Goal: Check status

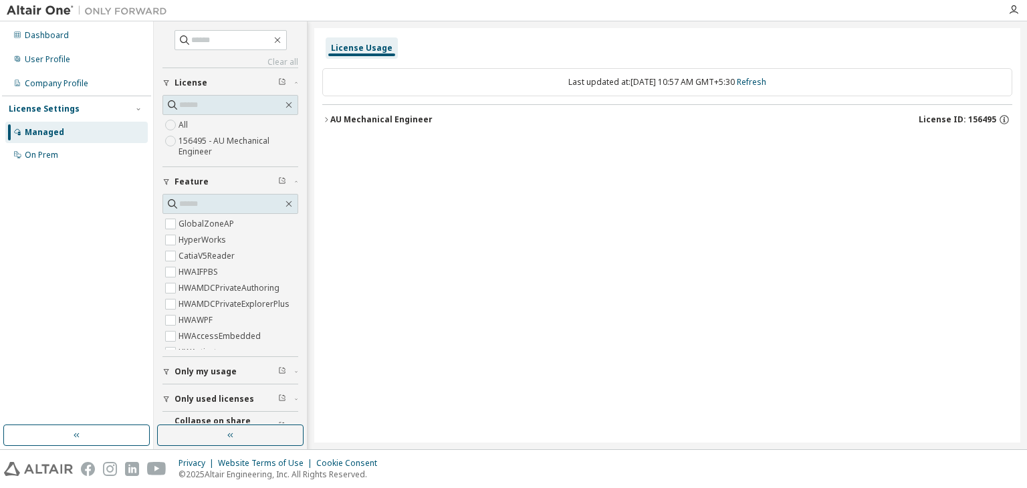
click at [324, 118] on icon "button" at bounding box center [326, 120] width 8 height 8
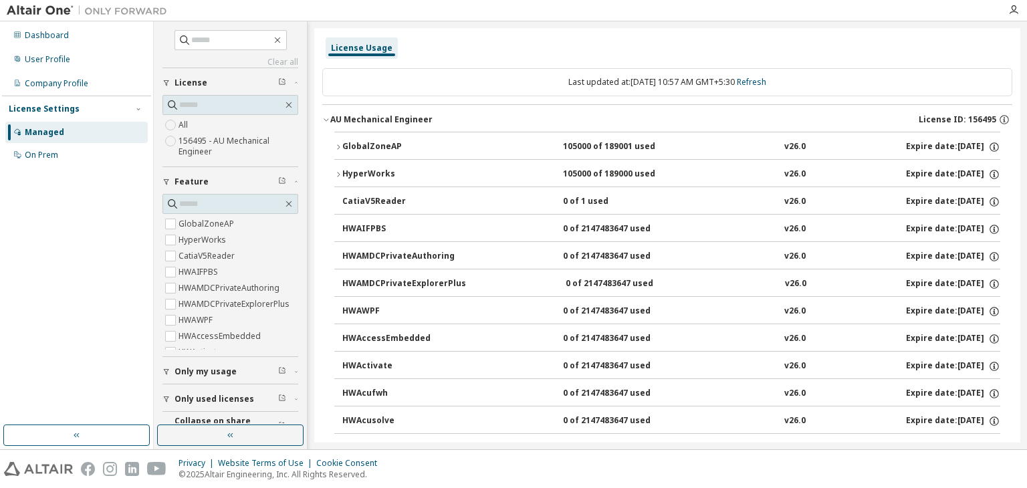
click at [339, 144] on icon "button" at bounding box center [338, 147] width 8 height 8
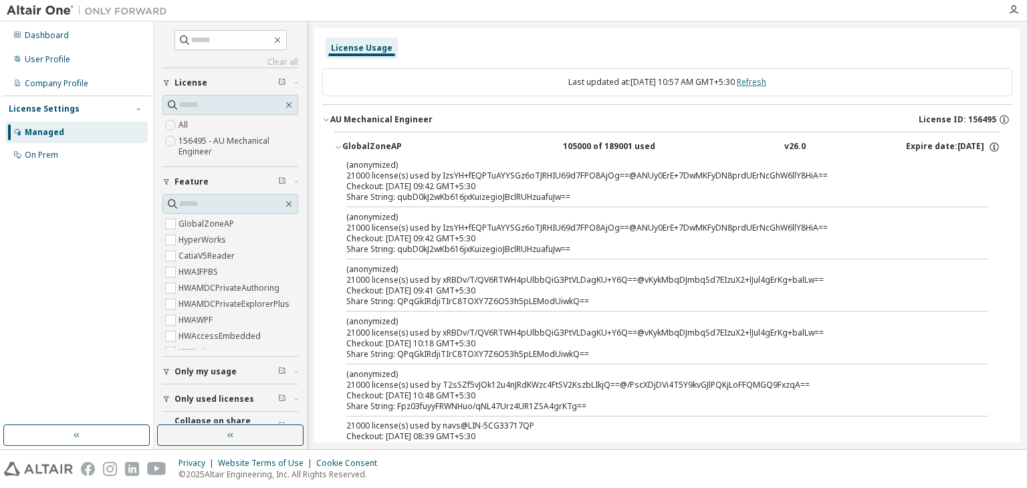
click at [766, 80] on link "Refresh" at bounding box center [751, 81] width 29 height 11
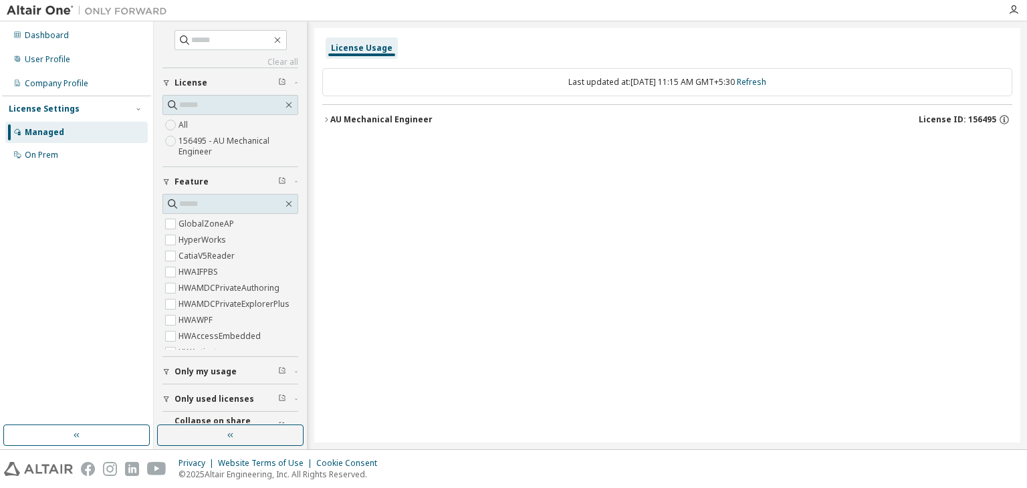
click at [329, 116] on icon "button" at bounding box center [326, 120] width 8 height 8
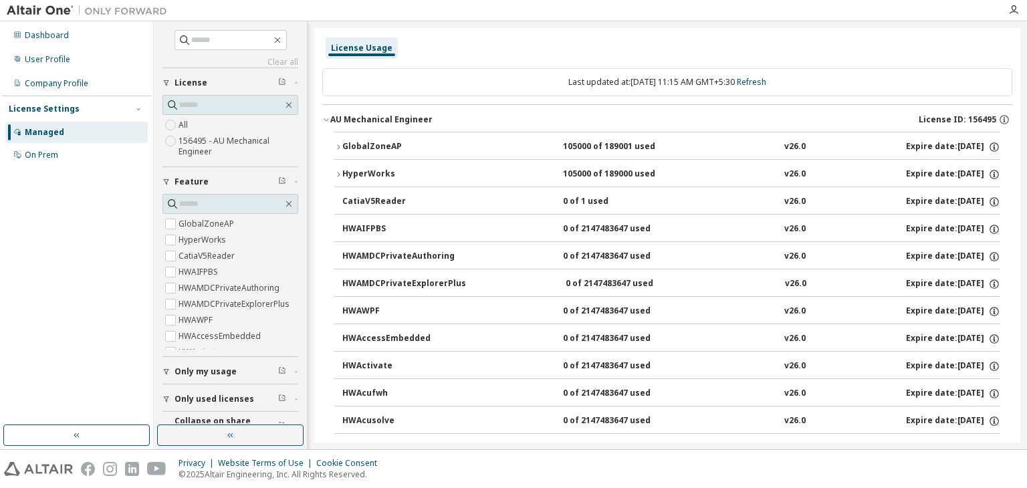
click at [340, 145] on icon "button" at bounding box center [338, 147] width 8 height 8
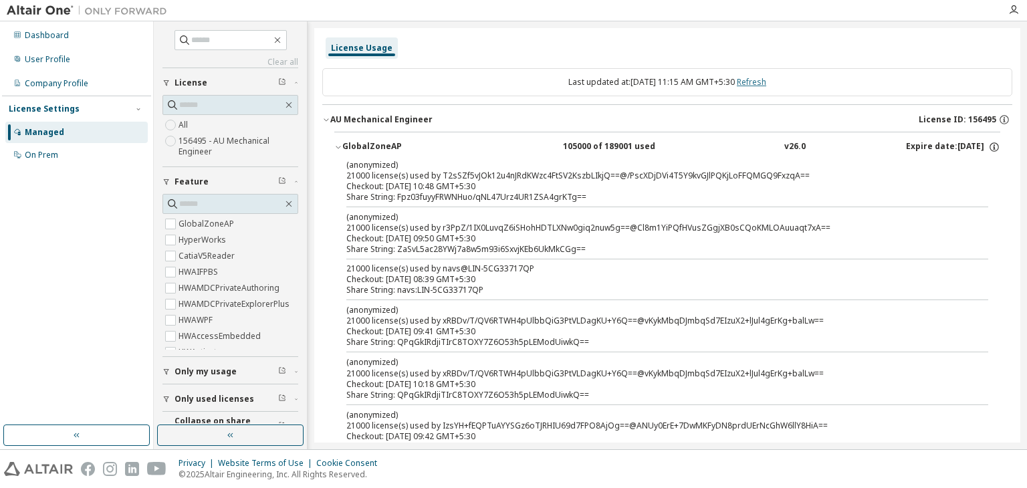
click at [766, 83] on link "Refresh" at bounding box center [751, 81] width 29 height 11
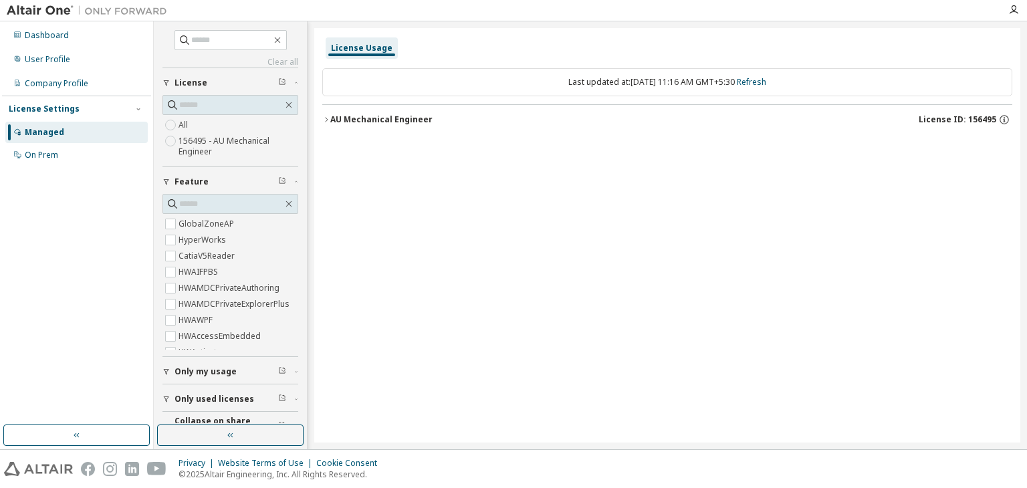
click at [325, 116] on icon "button" at bounding box center [326, 120] width 8 height 8
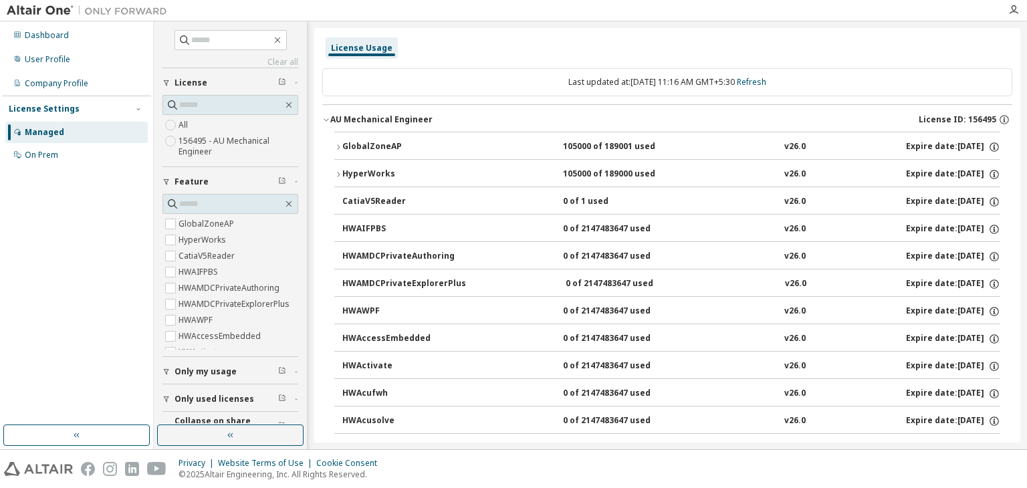
click at [529, 110] on button "AU Mechanical Engineer License ID: 156495" at bounding box center [667, 119] width 690 height 29
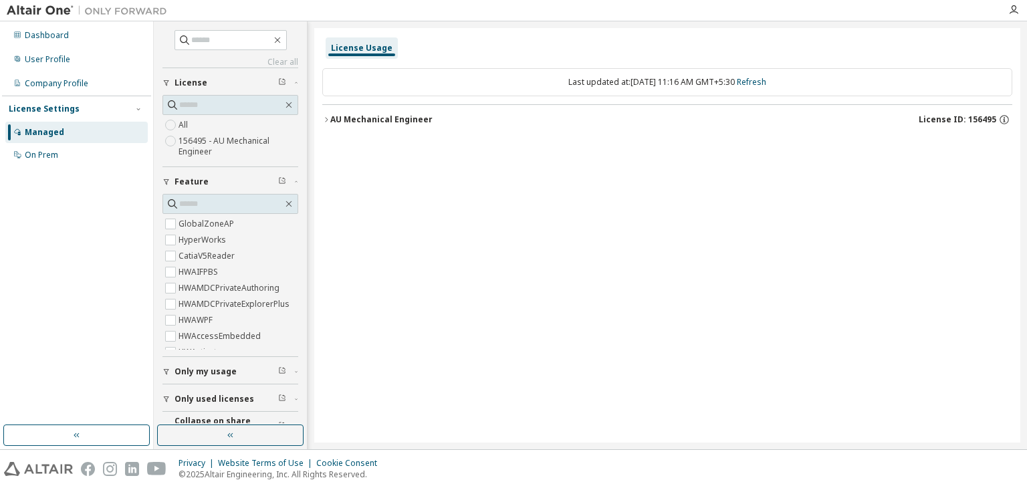
click at [332, 122] on div "AU Mechanical Engineer" at bounding box center [381, 119] width 102 height 11
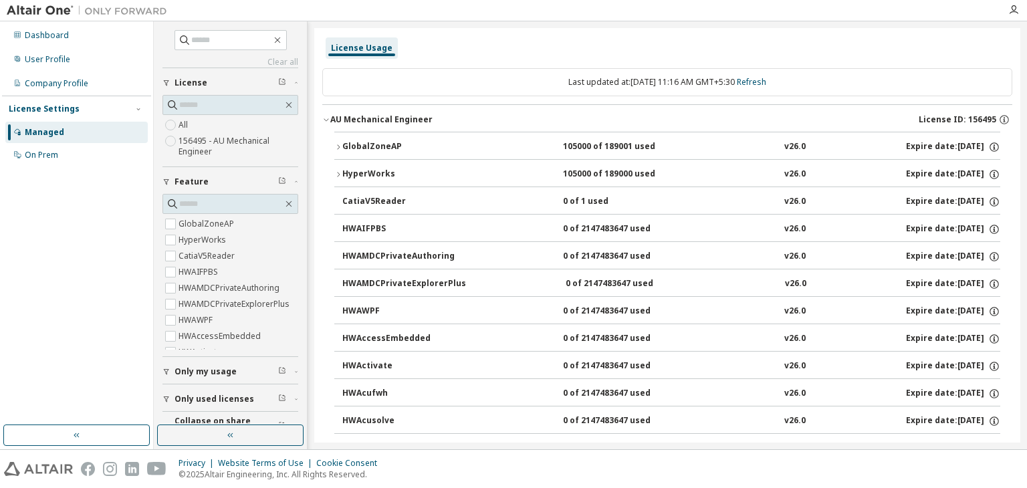
click at [338, 148] on icon "button" at bounding box center [338, 147] width 8 height 8
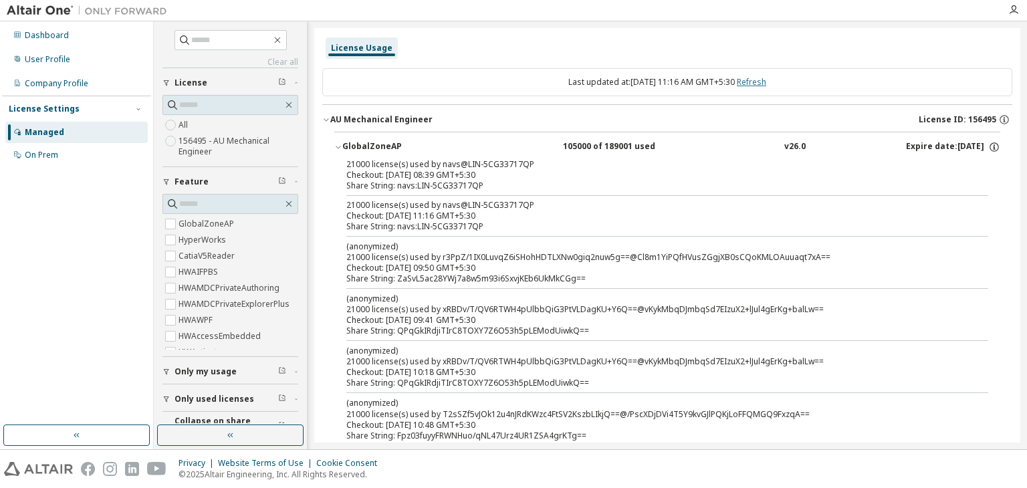
click at [766, 81] on link "Refresh" at bounding box center [751, 81] width 29 height 11
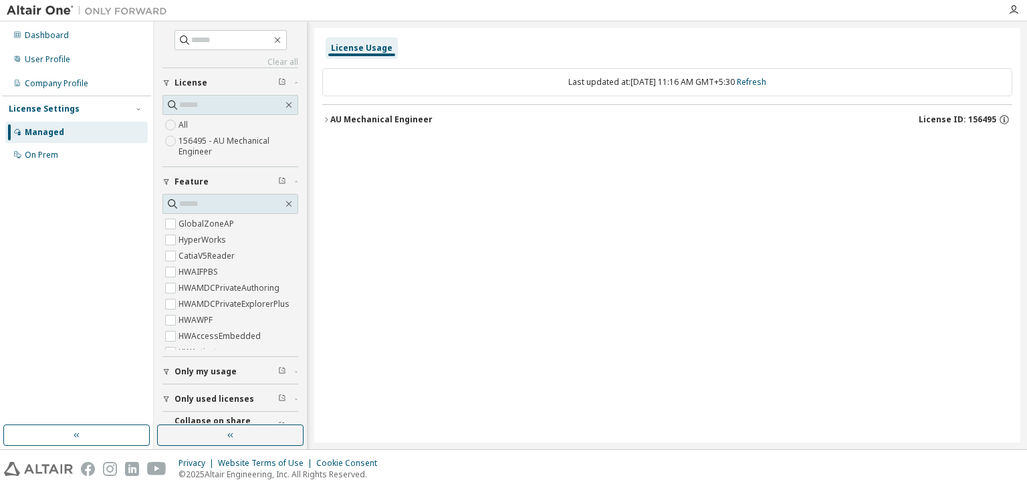
click at [326, 117] on icon "button" at bounding box center [326, 120] width 8 height 8
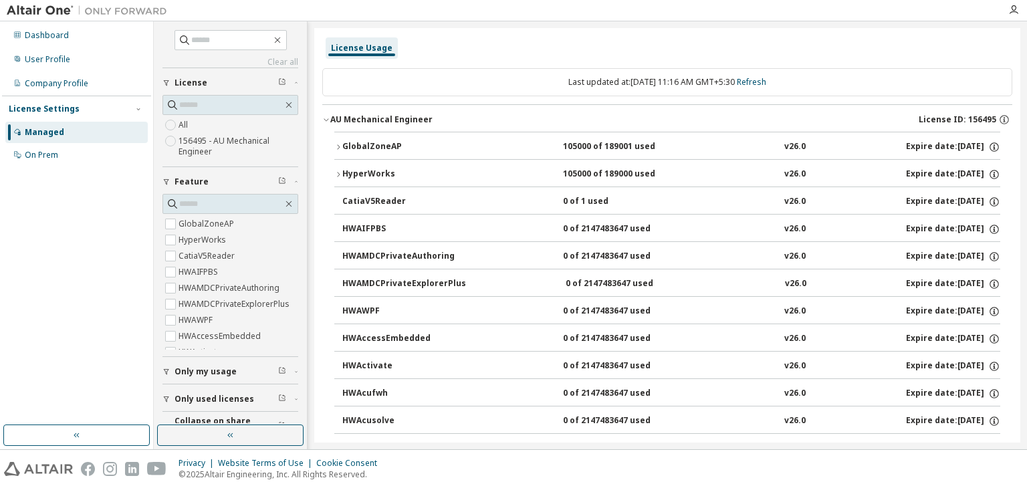
click at [342, 146] on button "GlobalZoneAP 105000 of 189001 used v26.0 Expire date: [DATE]" at bounding box center [667, 146] width 666 height 29
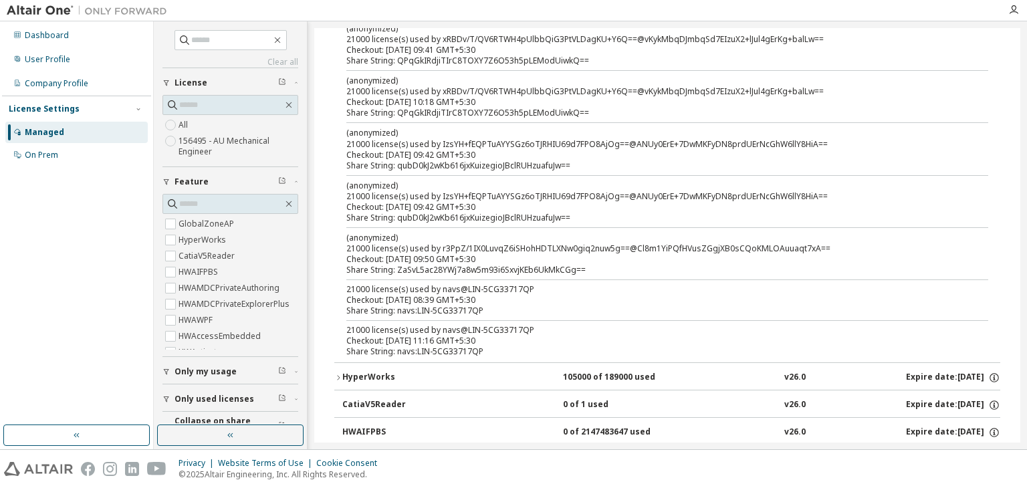
scroll to position [201, 0]
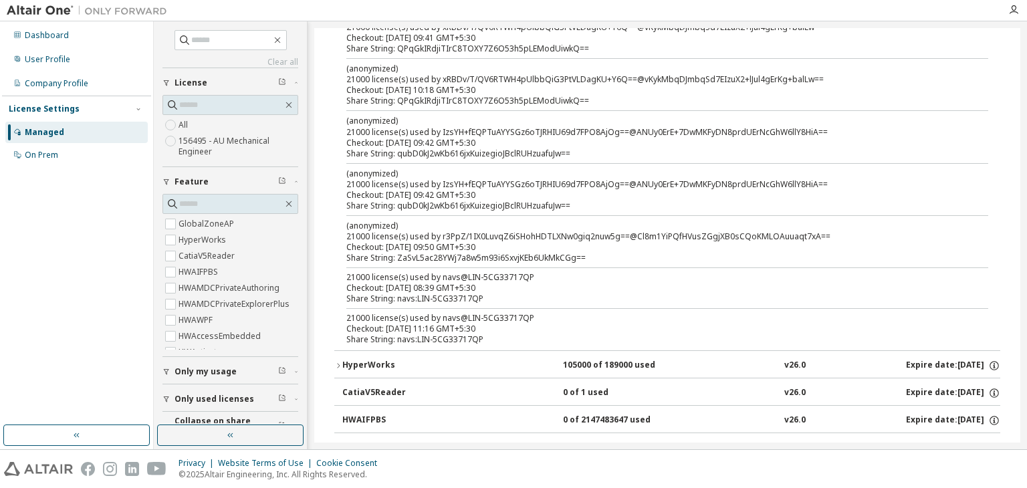
click at [513, 320] on div "21000 license(s) used by navs@LIN-5CG33717QP" at bounding box center [651, 318] width 610 height 11
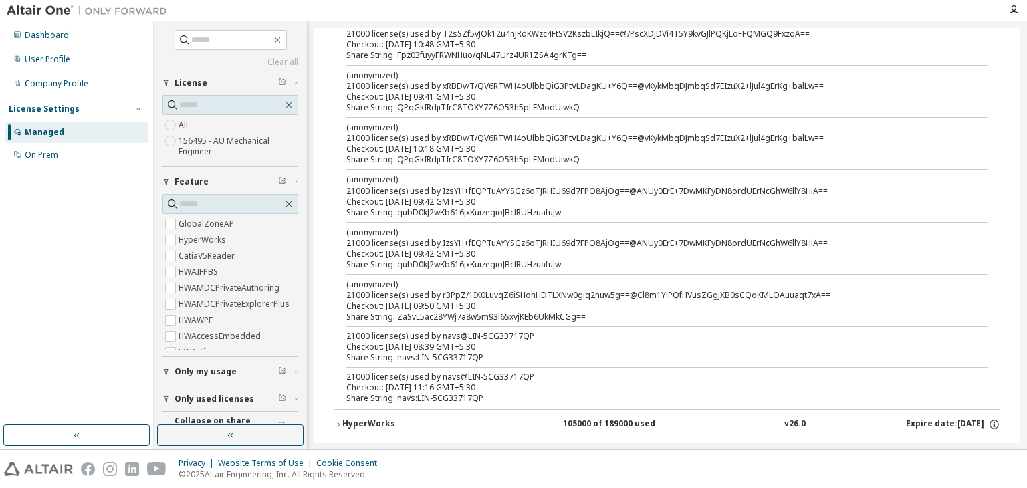
scroll to position [0, 0]
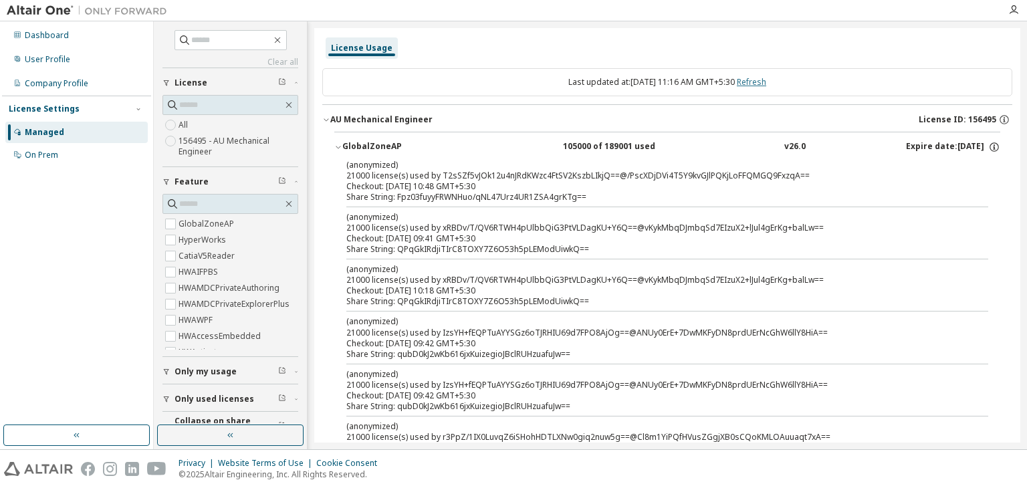
click at [766, 80] on link "Refresh" at bounding box center [751, 81] width 29 height 11
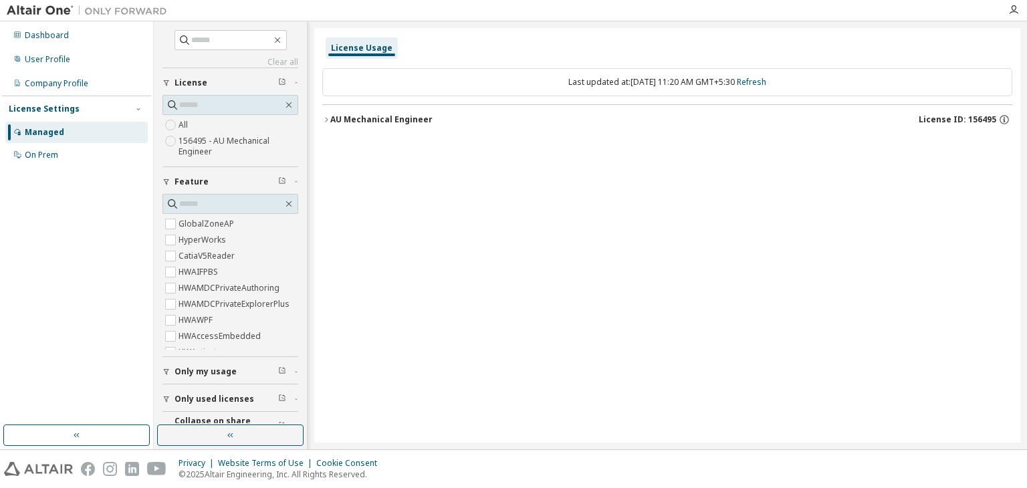
click at [766, 84] on link "Refresh" at bounding box center [751, 81] width 29 height 11
click at [325, 118] on icon "button" at bounding box center [326, 120] width 8 height 8
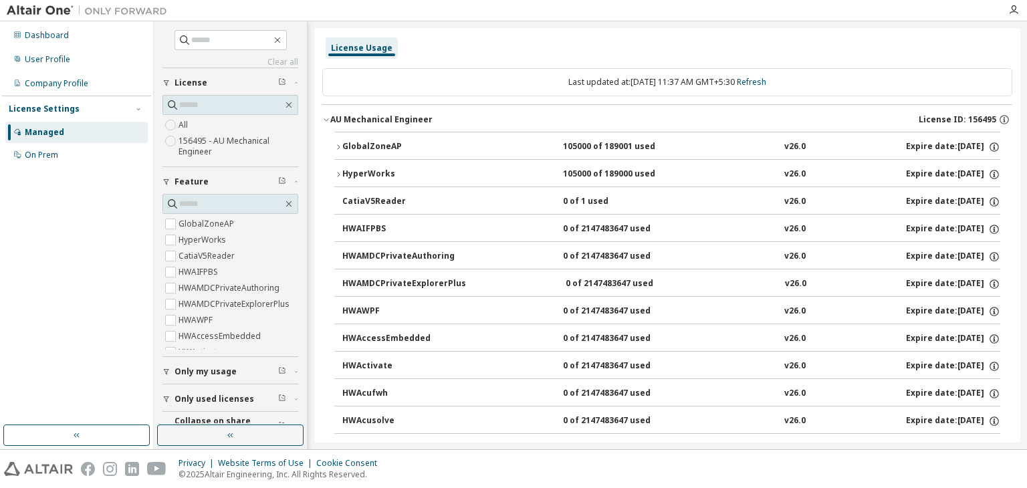
click at [340, 150] on icon "button" at bounding box center [338, 147] width 8 height 8
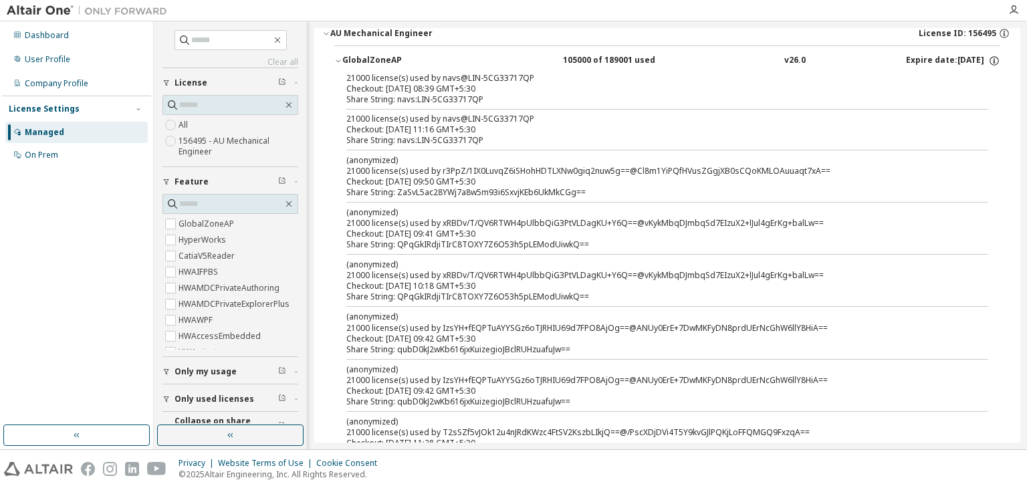
scroll to position [67, 0]
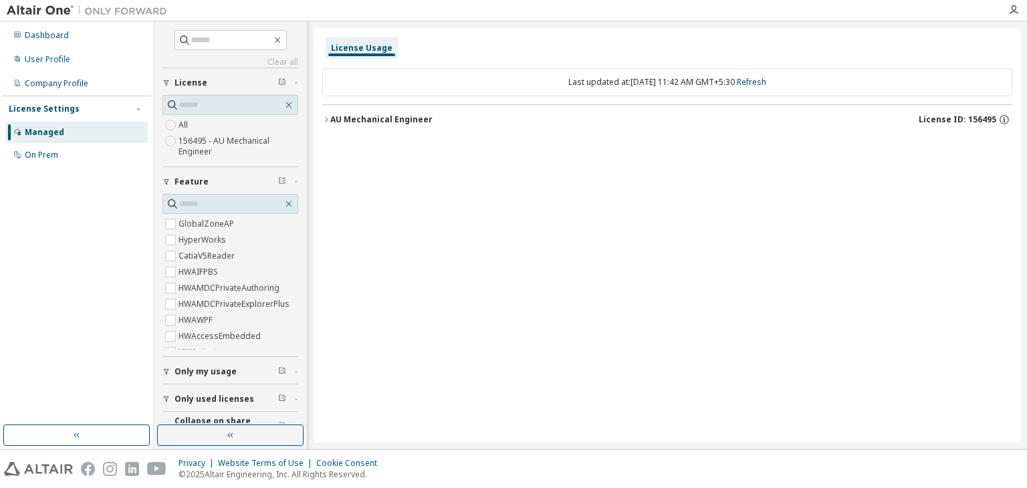
click at [326, 119] on icon "button" at bounding box center [326, 120] width 8 height 8
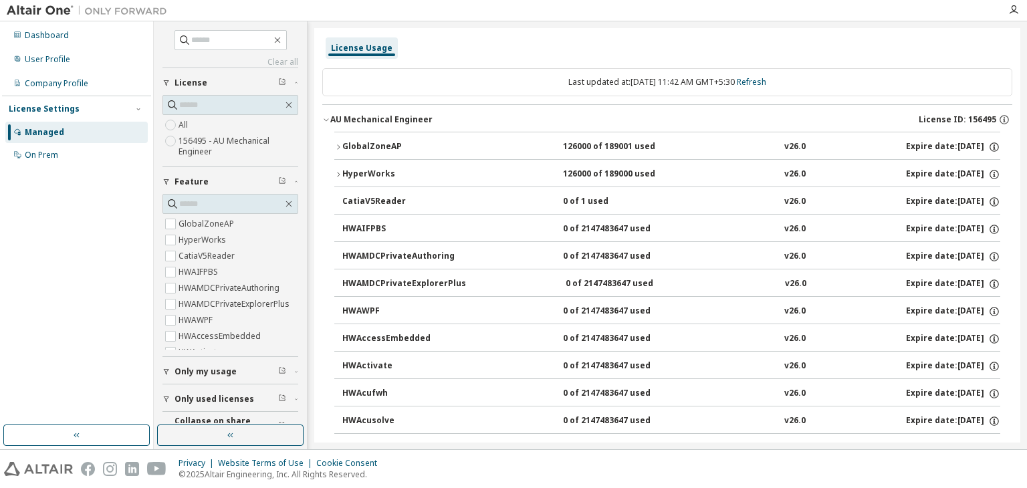
click at [340, 143] on icon "button" at bounding box center [338, 147] width 8 height 8
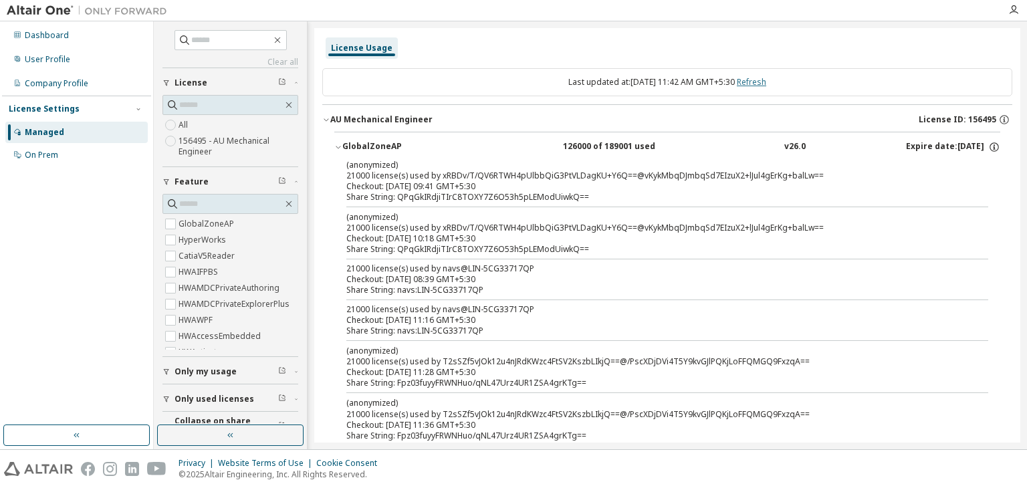
click at [766, 83] on link "Refresh" at bounding box center [751, 81] width 29 height 11
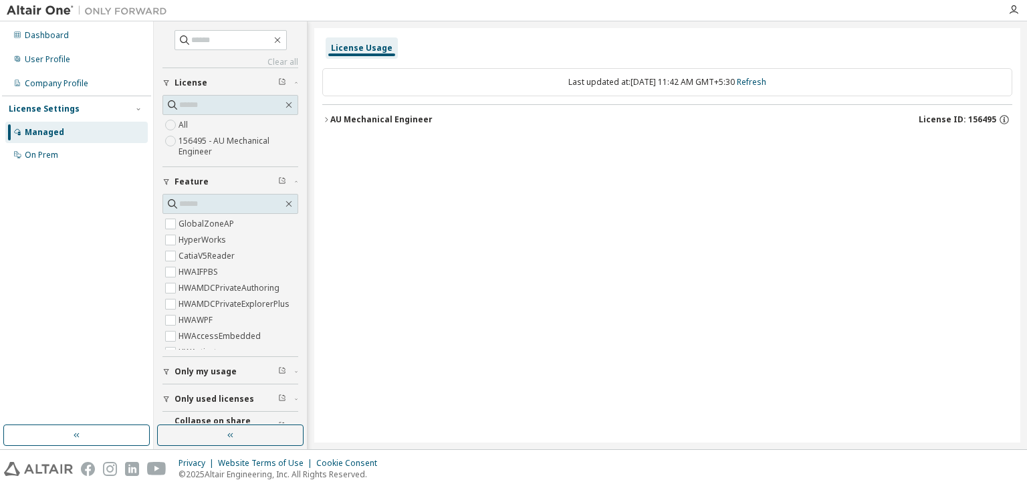
click at [327, 119] on icon "button" at bounding box center [326, 119] width 3 height 5
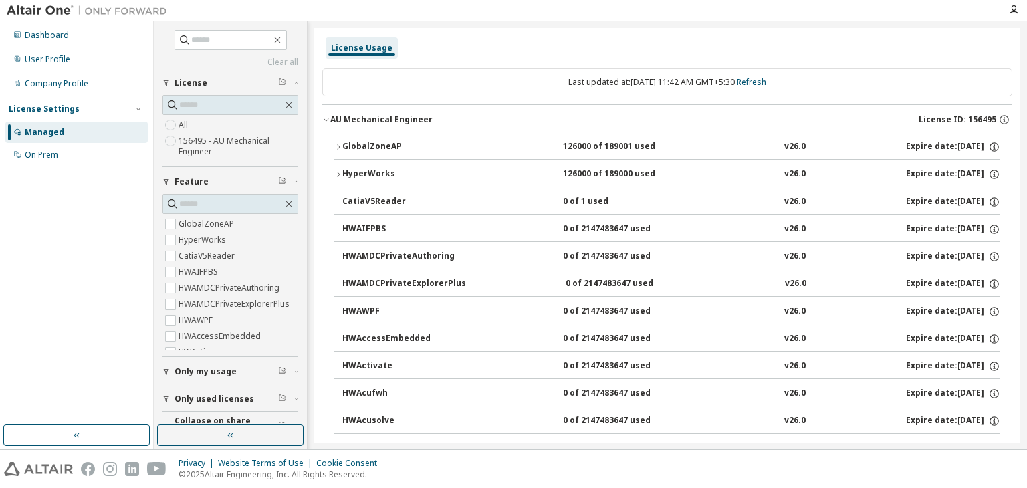
click at [338, 148] on icon "button" at bounding box center [338, 147] width 8 height 8
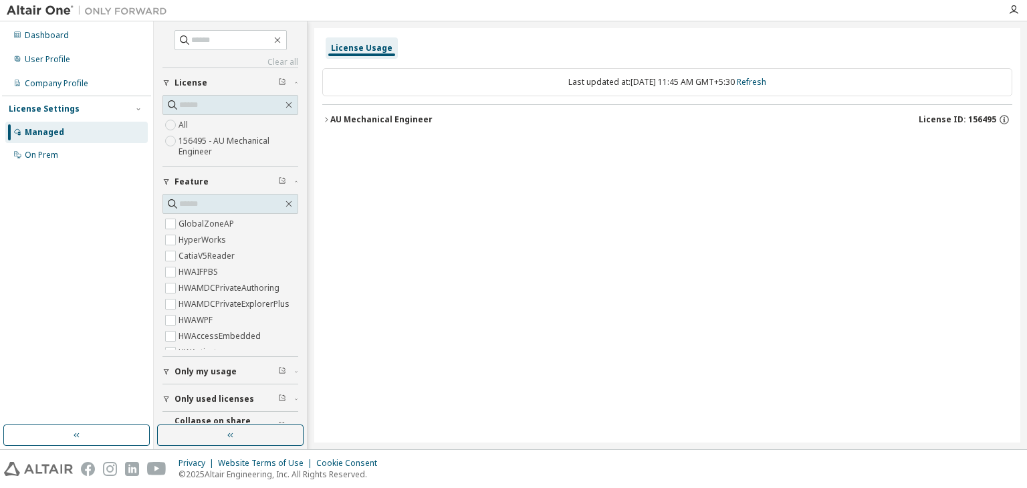
click at [326, 116] on icon "button" at bounding box center [326, 120] width 8 height 8
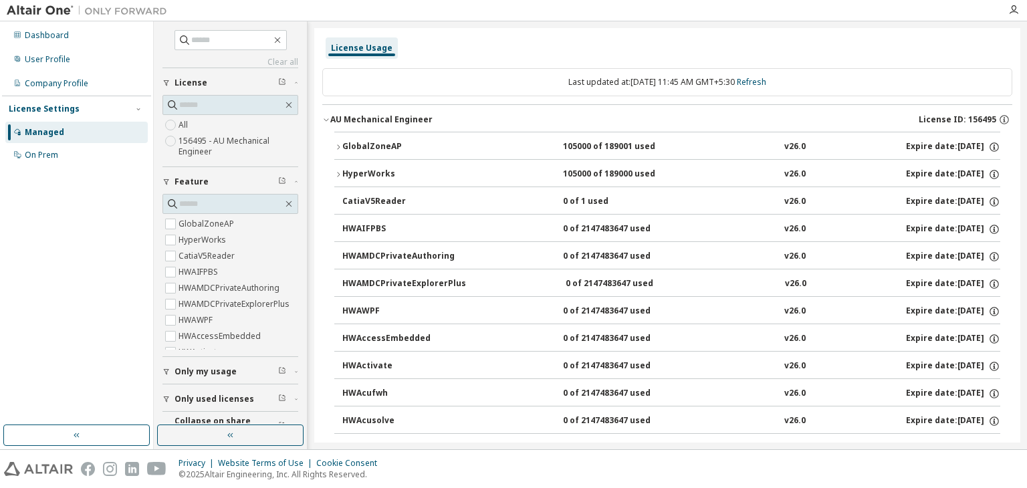
click at [340, 145] on icon "button" at bounding box center [338, 147] width 8 height 8
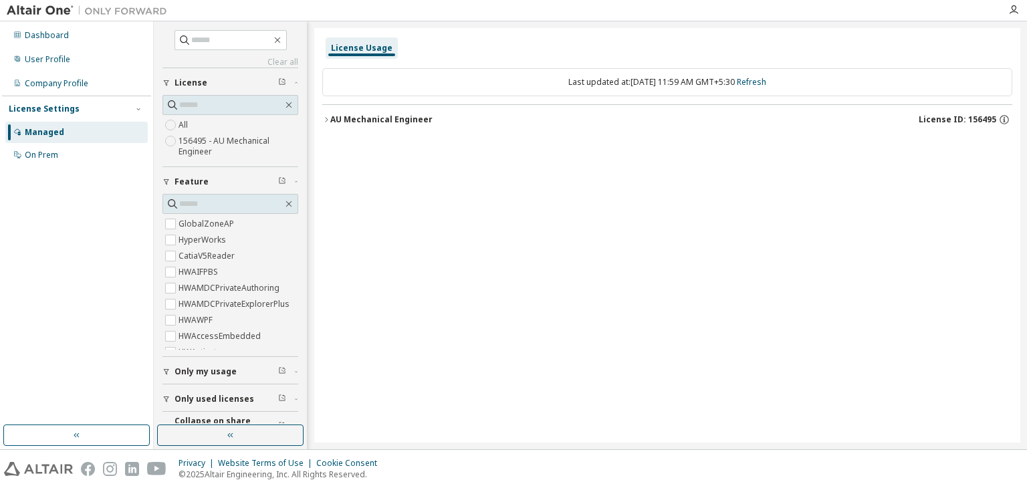
click at [328, 116] on icon "button" at bounding box center [326, 120] width 8 height 8
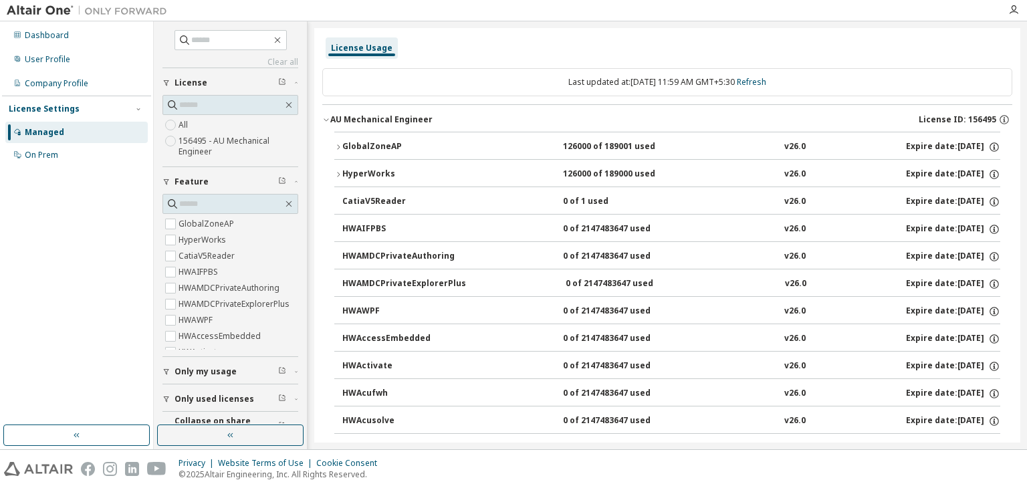
click at [338, 145] on icon "button" at bounding box center [338, 147] width 8 height 8
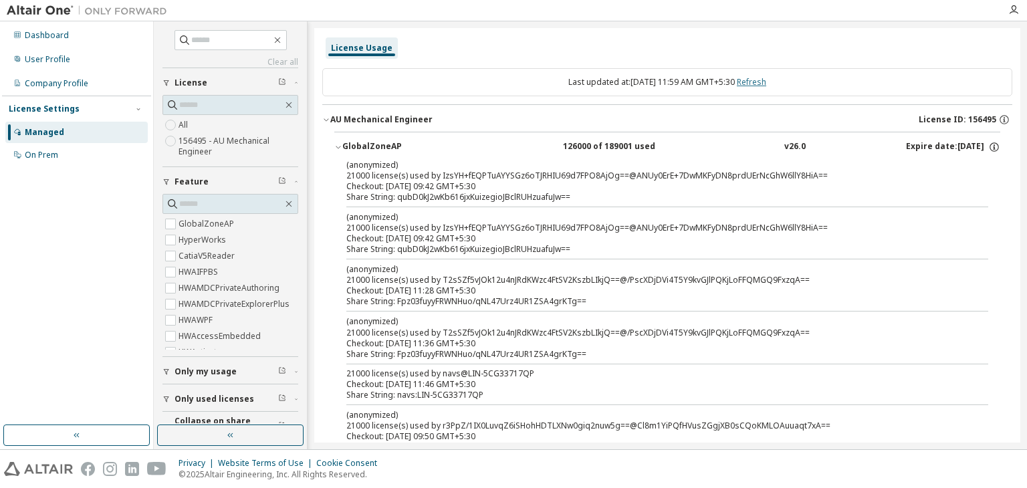
click at [763, 84] on link "Refresh" at bounding box center [751, 81] width 29 height 11
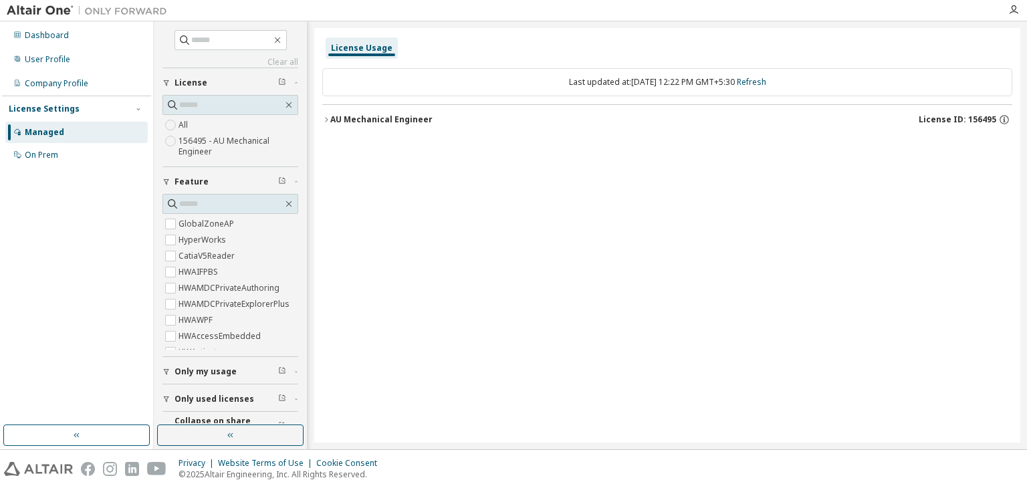
drag, startPoint x: 326, startPoint y: 118, endPoint x: 384, endPoint y: 136, distance: 60.5
click at [327, 118] on icon "button" at bounding box center [326, 120] width 8 height 8
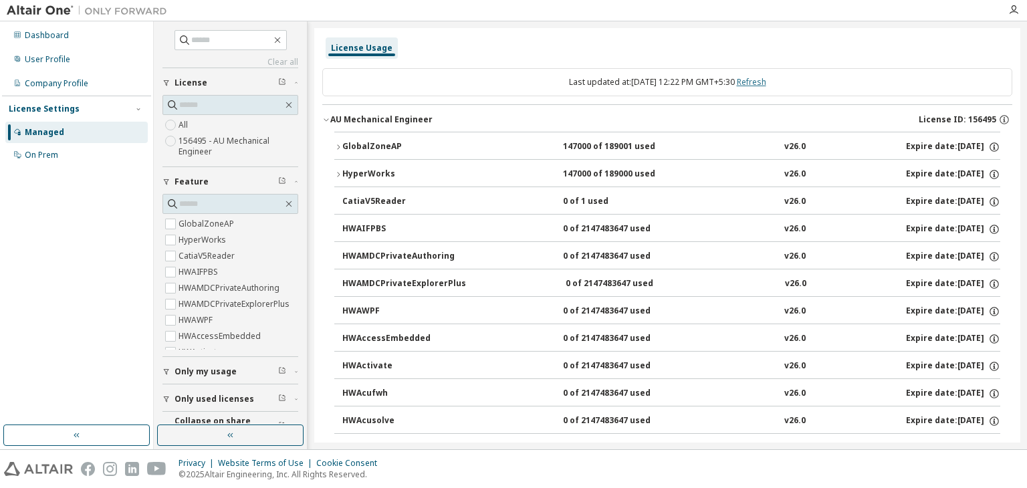
click at [766, 82] on link "Refresh" at bounding box center [751, 81] width 29 height 11
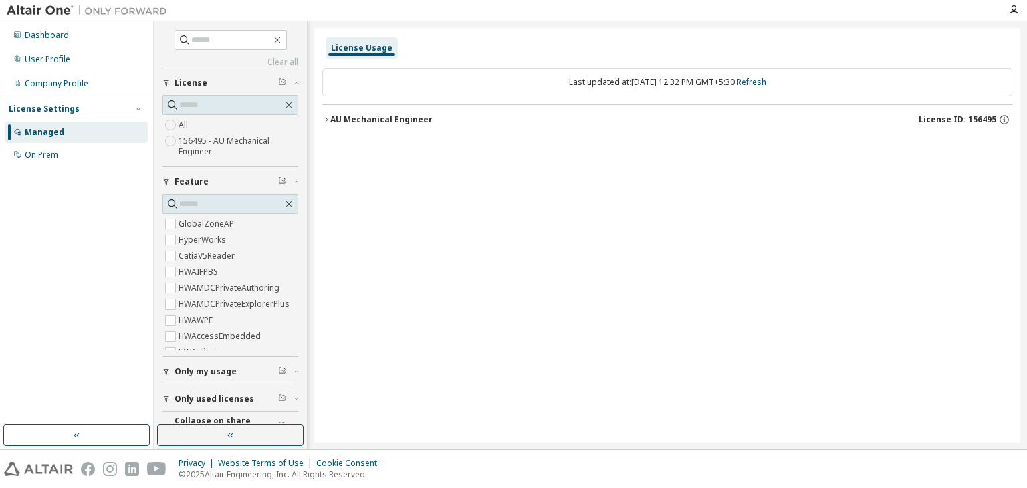
click at [328, 114] on button "AU Mechanical Engineer License ID: 156495" at bounding box center [667, 119] width 690 height 29
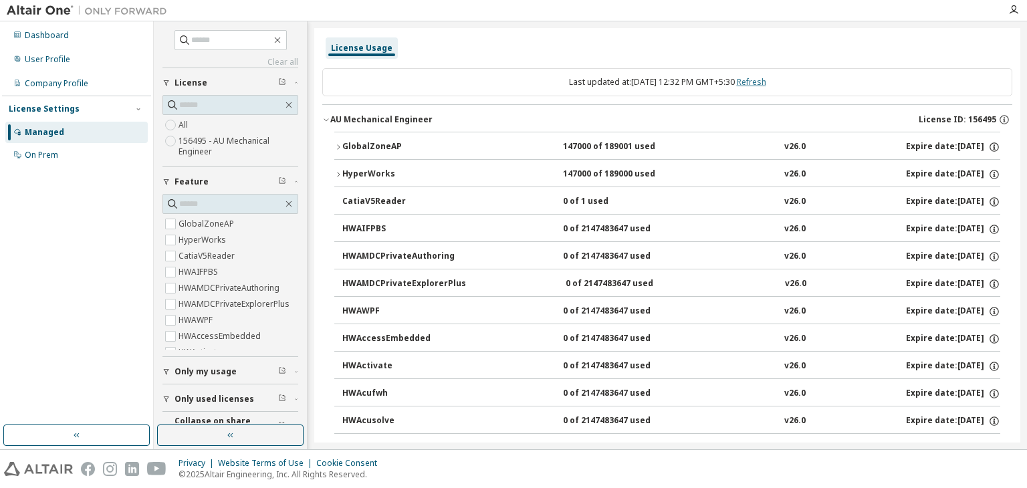
click at [761, 78] on link "Refresh" at bounding box center [751, 81] width 29 height 11
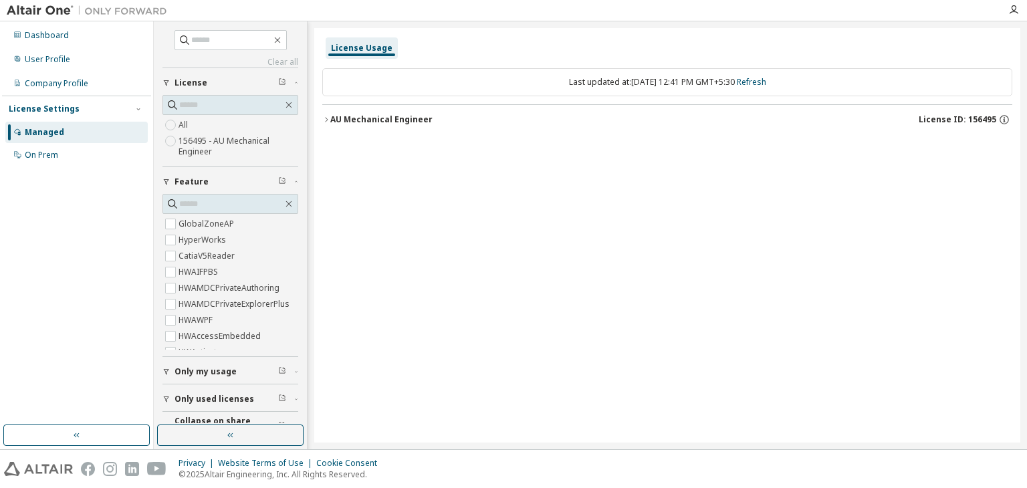
click at [328, 118] on icon "button" at bounding box center [326, 120] width 8 height 8
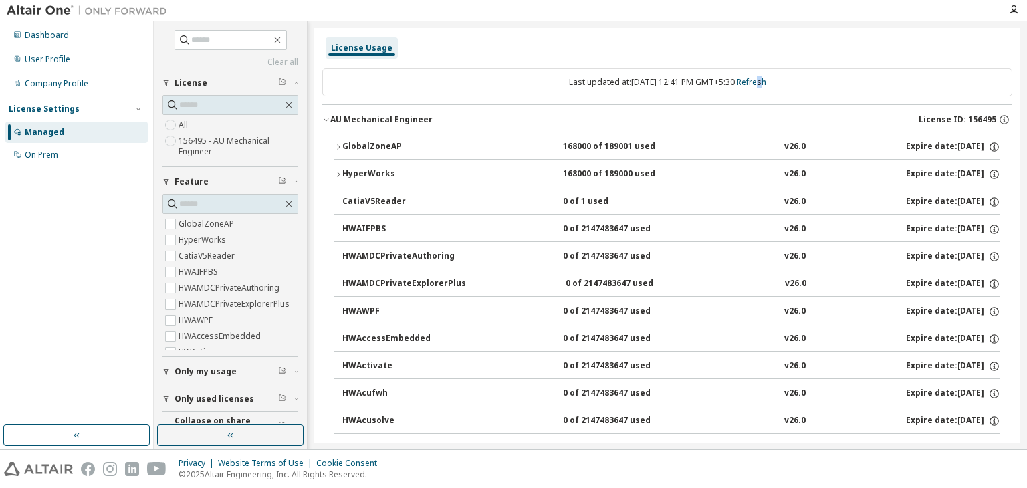
click at [766, 85] on link "Refresh" at bounding box center [751, 81] width 29 height 11
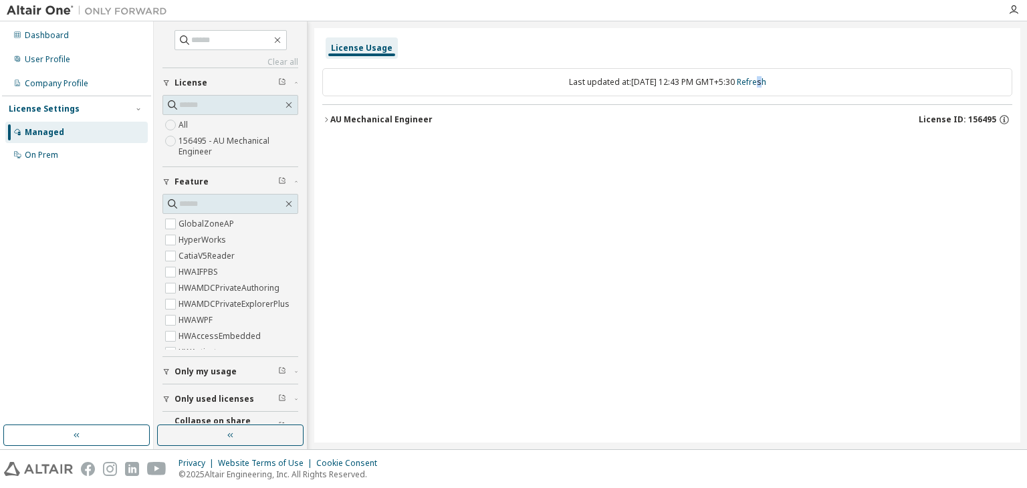
drag, startPoint x: 325, startPoint y: 120, endPoint x: 331, endPoint y: 124, distance: 6.9
click at [325, 120] on icon "button" at bounding box center [326, 120] width 8 height 8
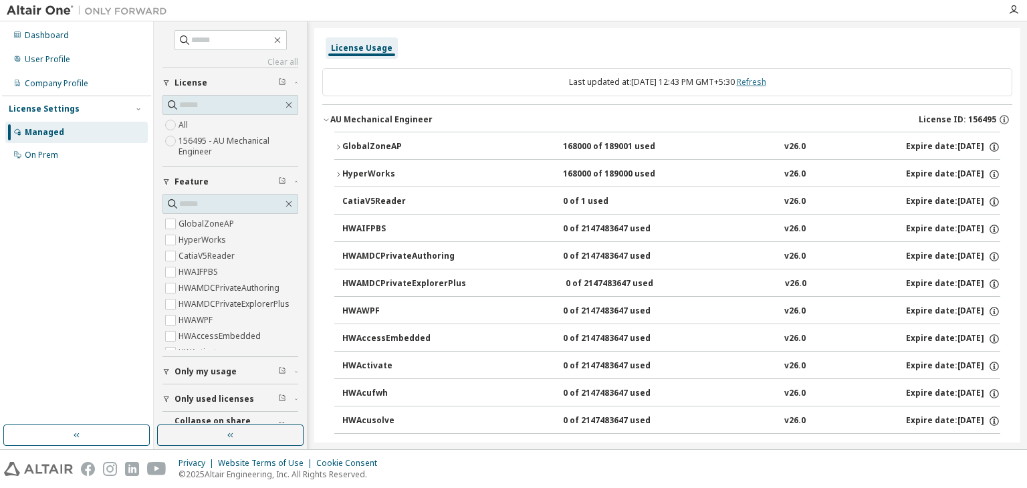
click at [766, 84] on link "Refresh" at bounding box center [751, 81] width 29 height 11
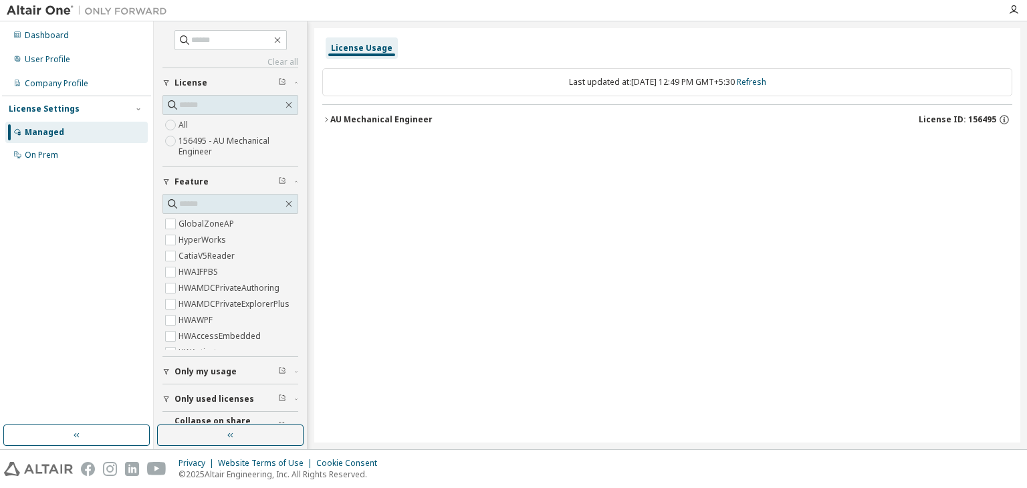
click at [327, 117] on icon "button" at bounding box center [326, 120] width 8 height 8
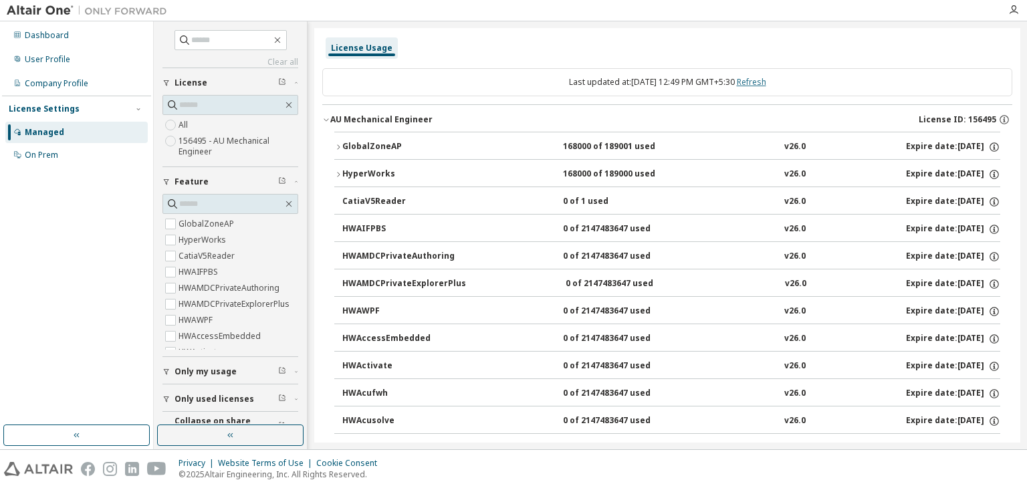
click at [765, 80] on link "Refresh" at bounding box center [751, 81] width 29 height 11
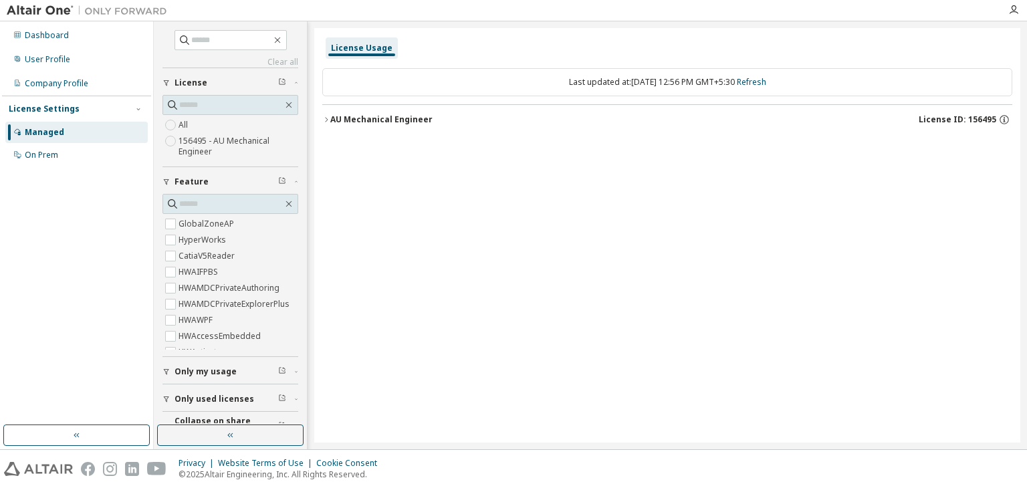
click at [326, 116] on icon "button" at bounding box center [326, 120] width 8 height 8
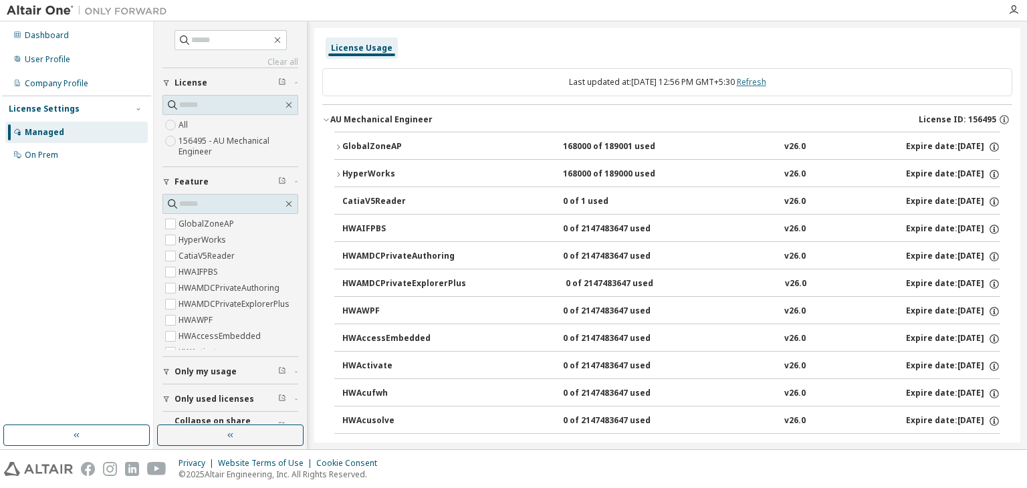
click at [764, 83] on link "Refresh" at bounding box center [751, 81] width 29 height 11
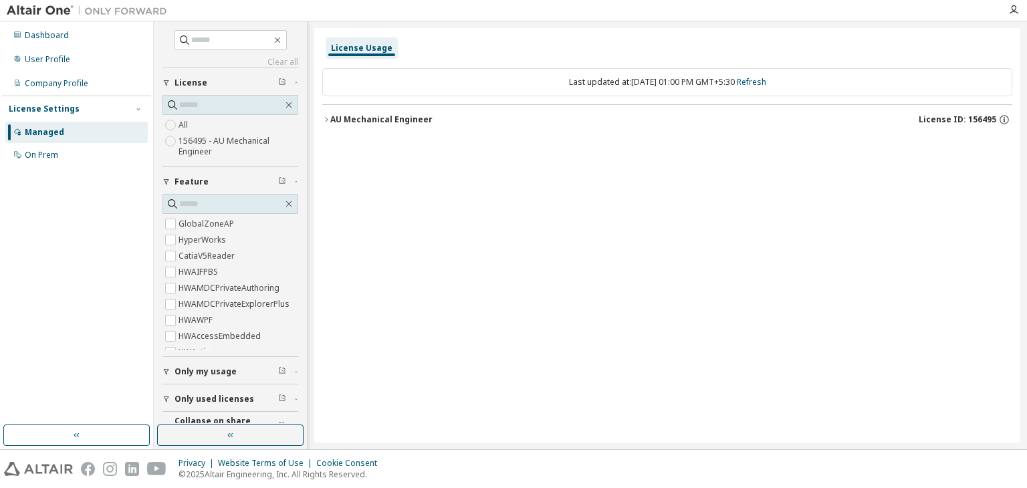
click at [326, 117] on icon "button" at bounding box center [326, 120] width 8 height 8
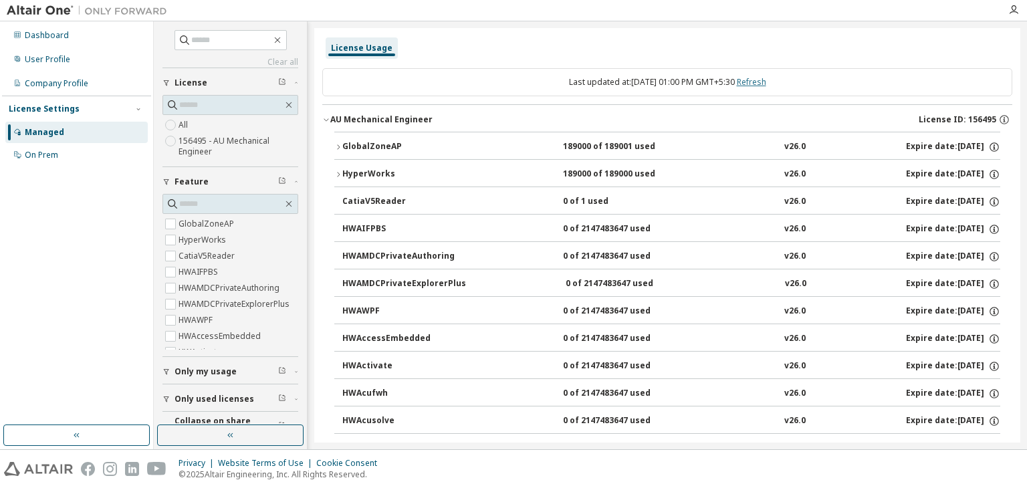
click at [765, 81] on link "Refresh" at bounding box center [751, 81] width 29 height 11
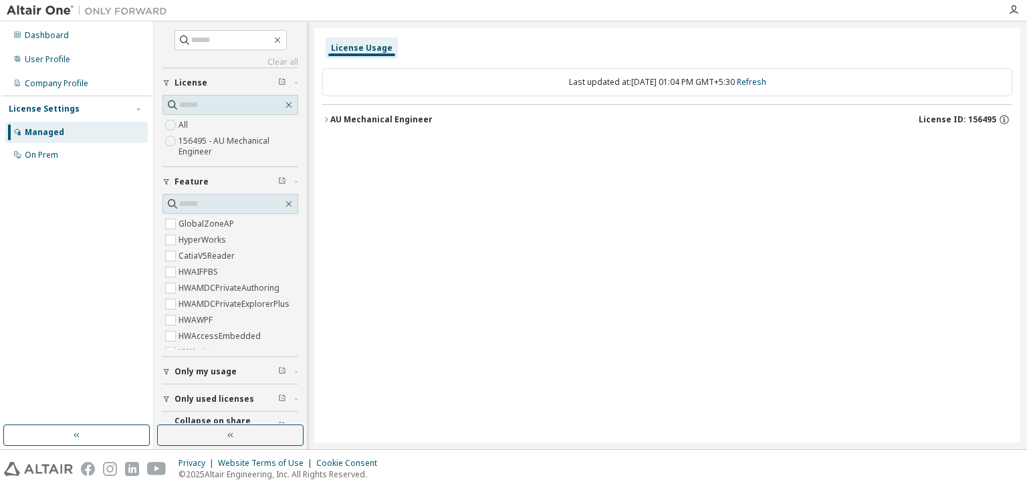
click at [327, 121] on icon "button" at bounding box center [326, 120] width 8 height 8
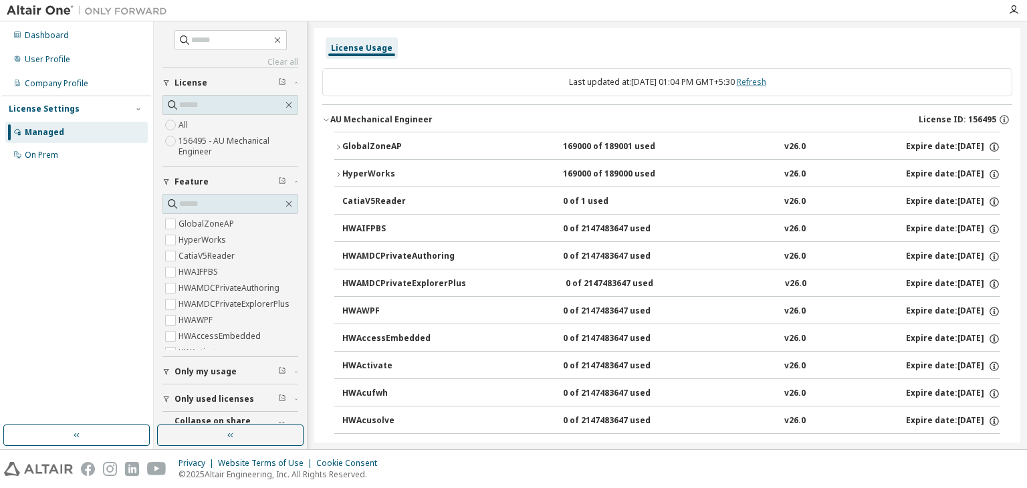
click at [761, 77] on link "Refresh" at bounding box center [751, 81] width 29 height 11
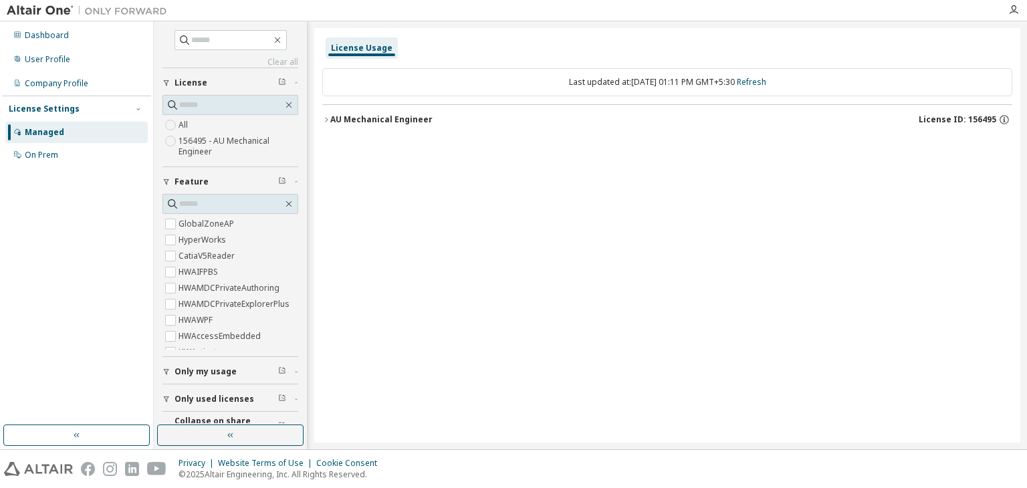
click at [329, 116] on icon "button" at bounding box center [326, 120] width 8 height 8
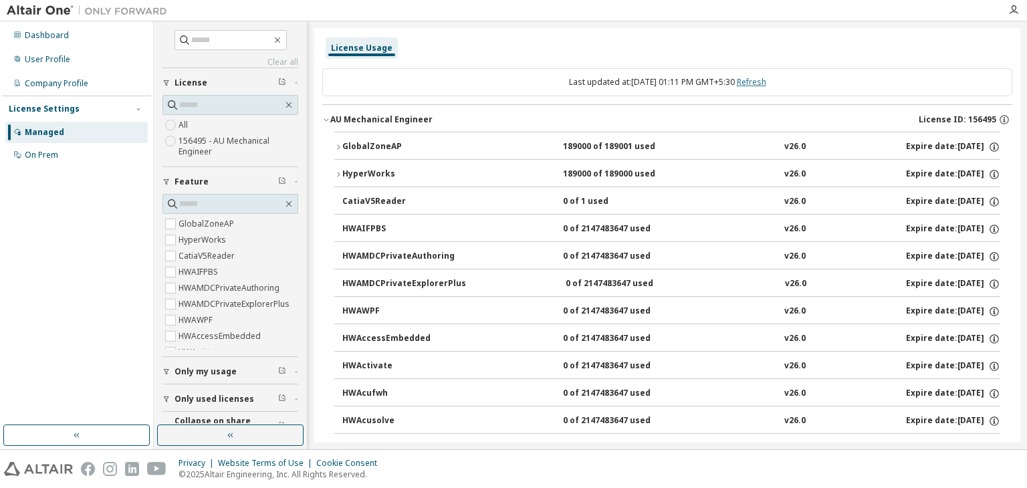
click at [763, 78] on link "Refresh" at bounding box center [751, 81] width 29 height 11
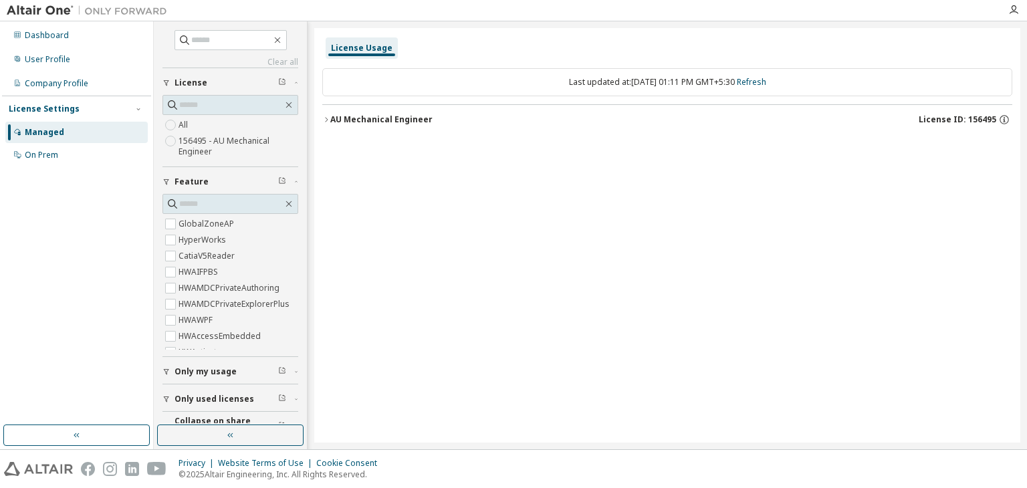
click at [327, 120] on icon "button" at bounding box center [326, 120] width 8 height 8
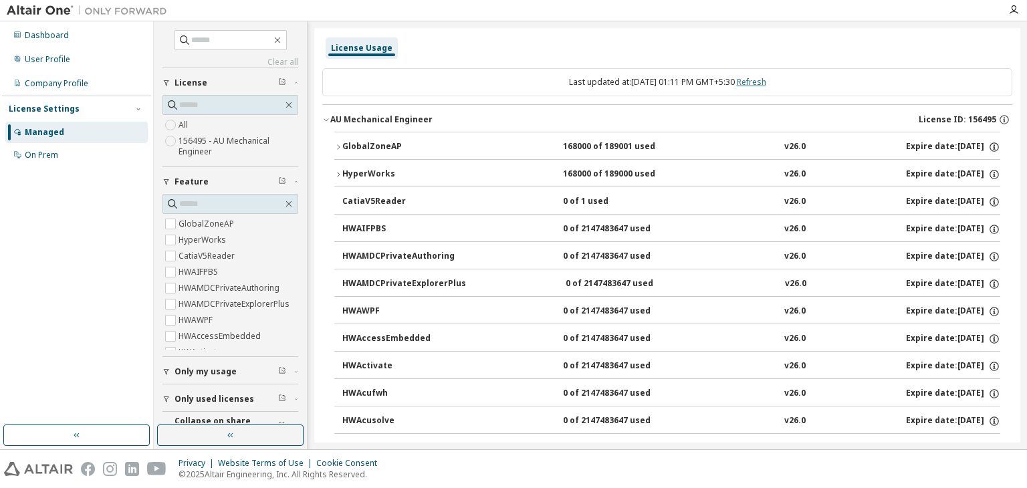
click at [752, 81] on link "Refresh" at bounding box center [751, 81] width 29 height 11
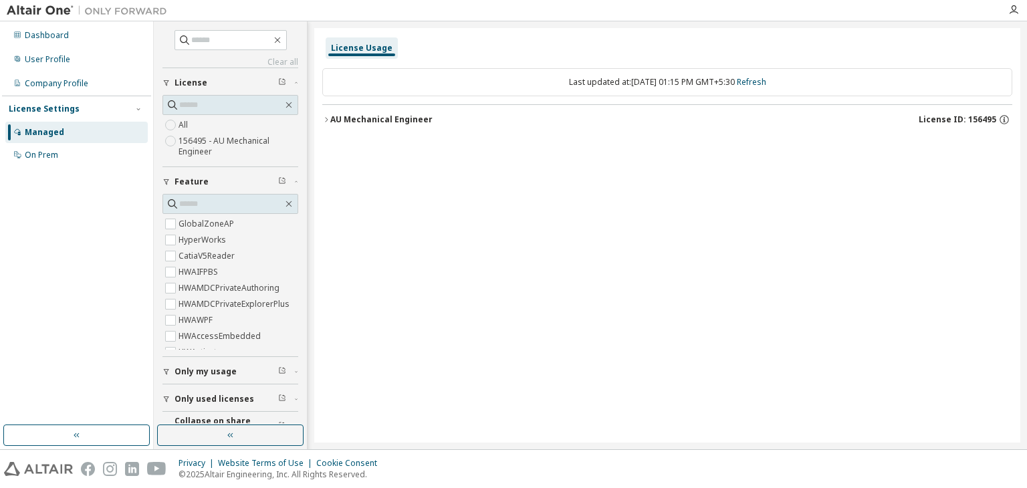
click at [328, 114] on button "AU Mechanical Engineer License ID: 156495" at bounding box center [667, 119] width 690 height 29
